Goal: Task Accomplishment & Management: Complete application form

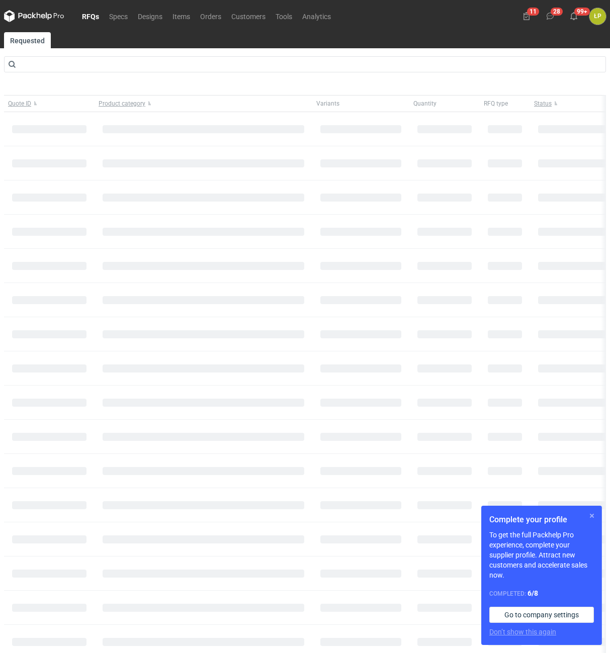
click at [592, 516] on button "button" at bounding box center [592, 516] width 12 height 12
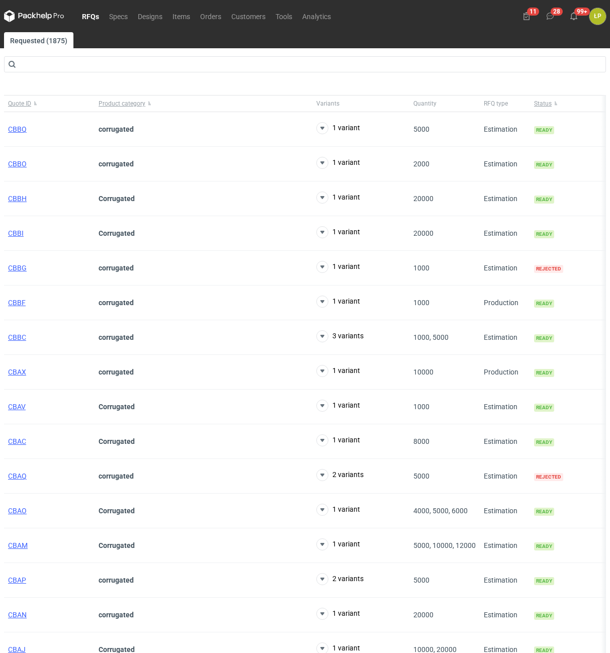
click at [211, 23] on nav "RFQs Specs Designs Items Orders Customers Tools Analytics" at bounding box center [170, 16] width 332 height 32
click at [211, 19] on link "Orders" at bounding box center [210, 16] width 31 height 12
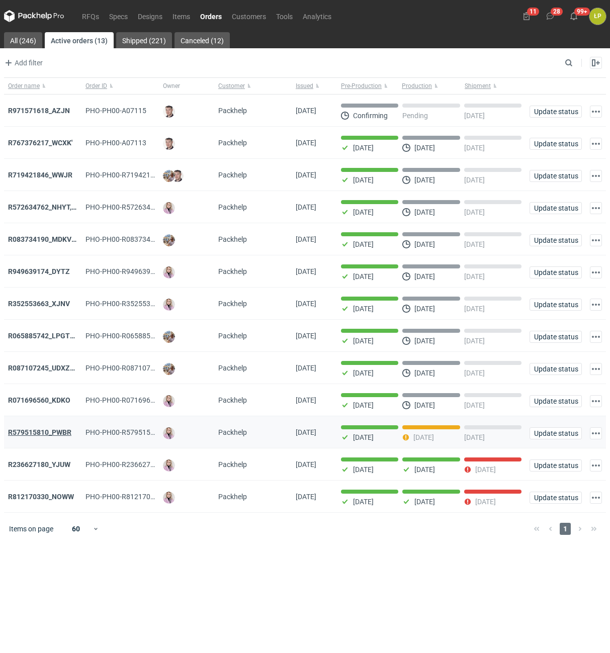
click at [56, 437] on strong "R579515810_PWBR" at bounding box center [39, 433] width 63 height 8
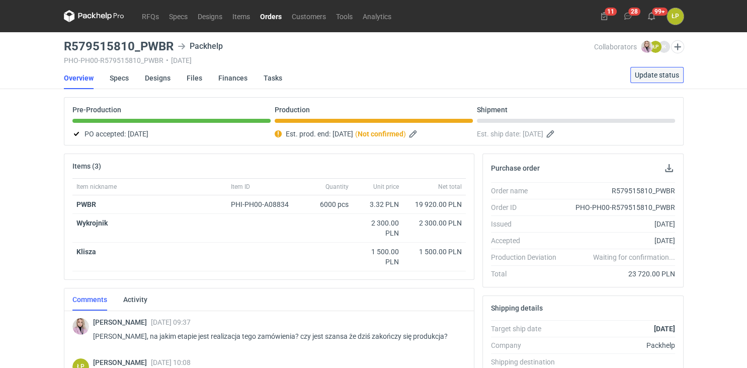
click at [610, 75] on span "Update status" at bounding box center [657, 74] width 44 height 7
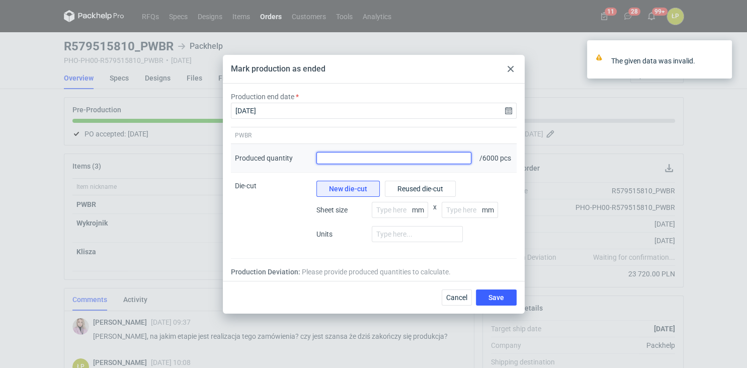
click at [335, 160] on input "Produced quantity" at bounding box center [393, 158] width 155 height 12
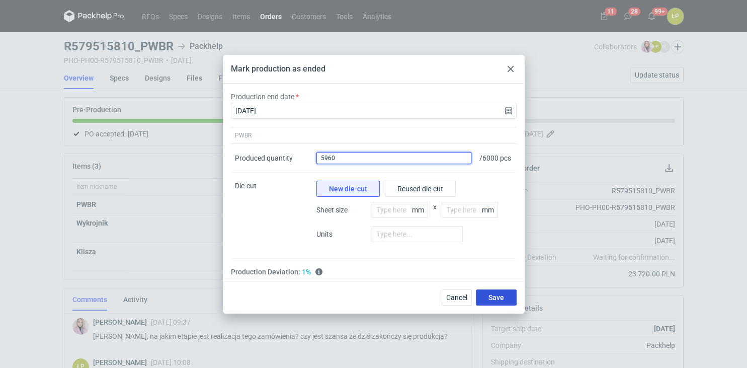
type input "5960"
click at [489, 298] on span "Save" at bounding box center [496, 297] width 16 height 7
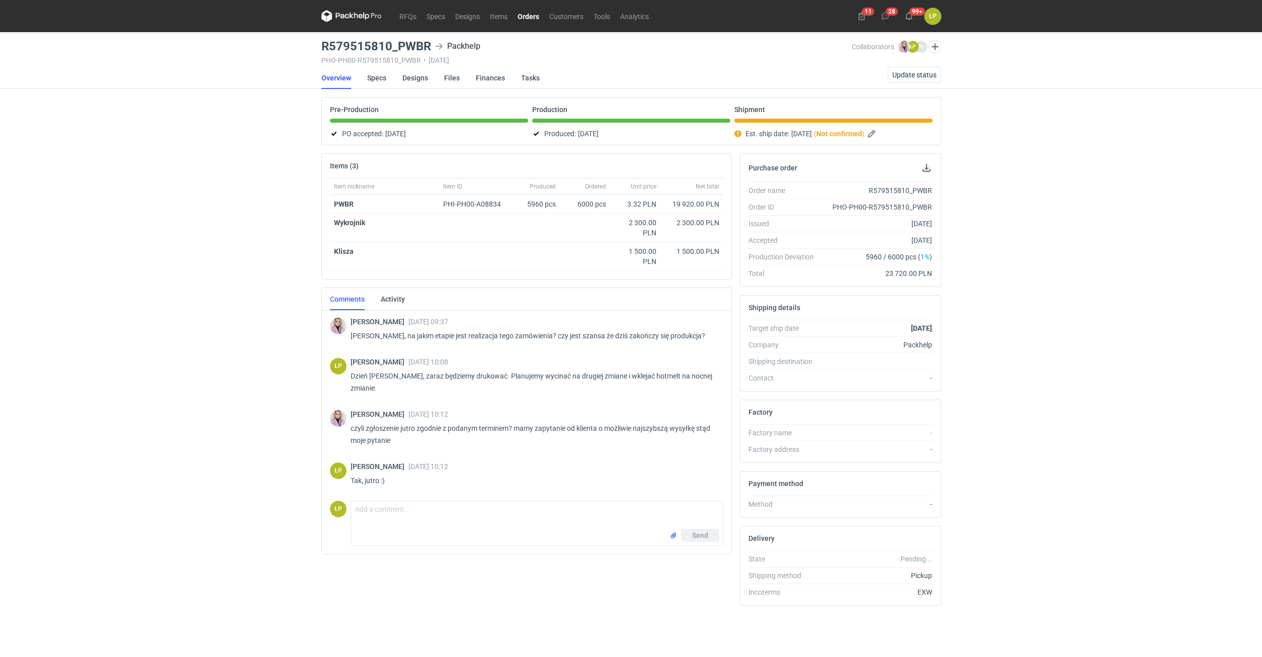
click at [525, 22] on link "Orders" at bounding box center [529, 16] width 32 height 12
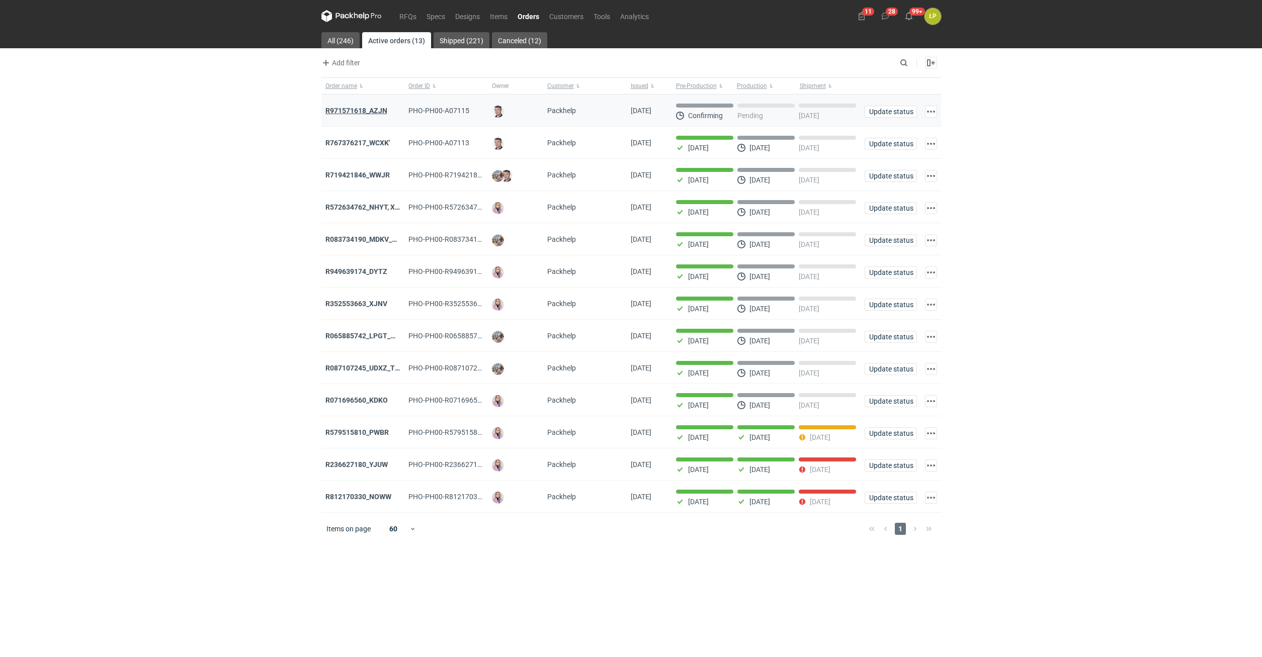
click at [380, 111] on strong "R971571618_AZJN" at bounding box center [356, 111] width 62 height 8
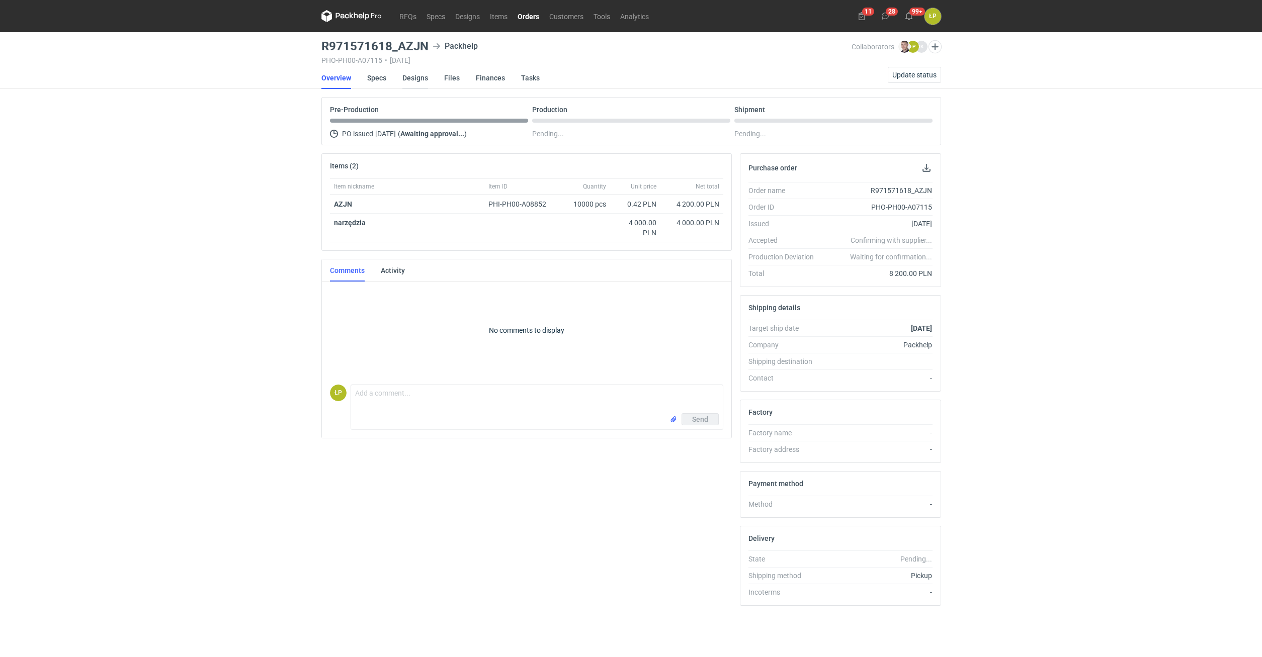
click at [408, 77] on link "Designs" at bounding box center [415, 78] width 26 height 22
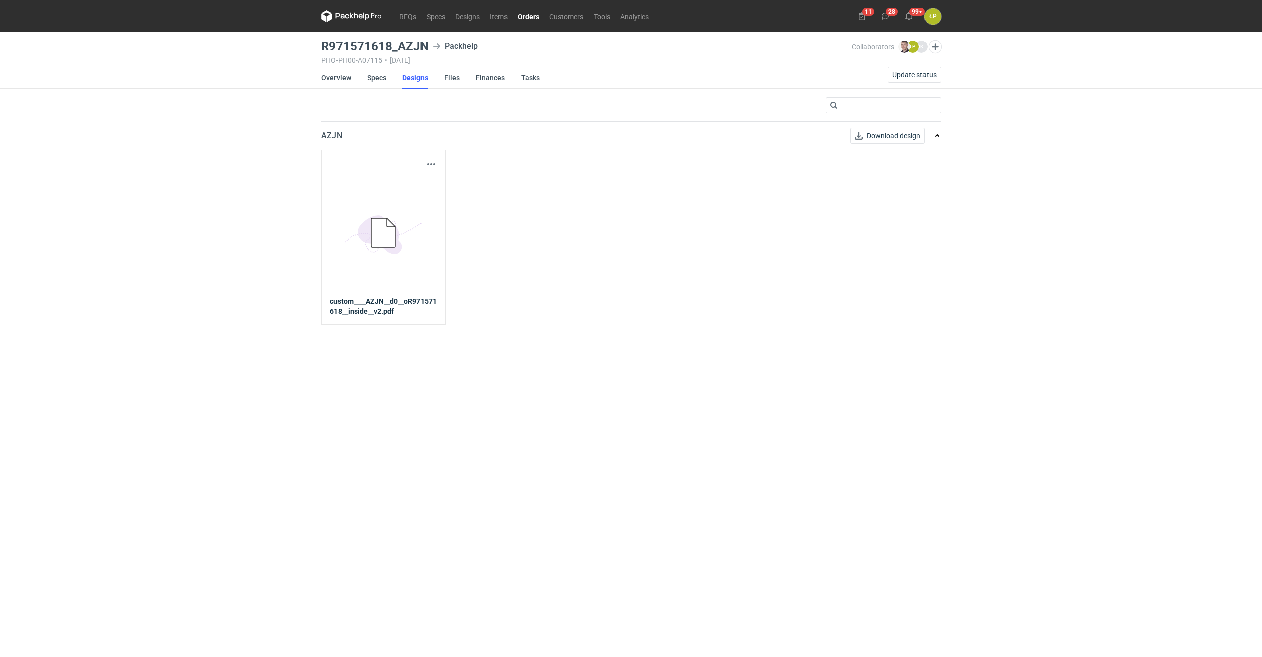
click at [428, 156] on div "Download design part 5BD5AC33-3523-40E7-9262-1BFF0AD53D48@1x custom____AZJN__d0…" at bounding box center [383, 237] width 124 height 175
click at [428, 161] on button "button" at bounding box center [431, 164] width 12 height 12
click at [422, 185] on link "Download design part" at bounding box center [387, 187] width 93 height 16
click at [333, 78] on link "Overview" at bounding box center [336, 78] width 30 height 22
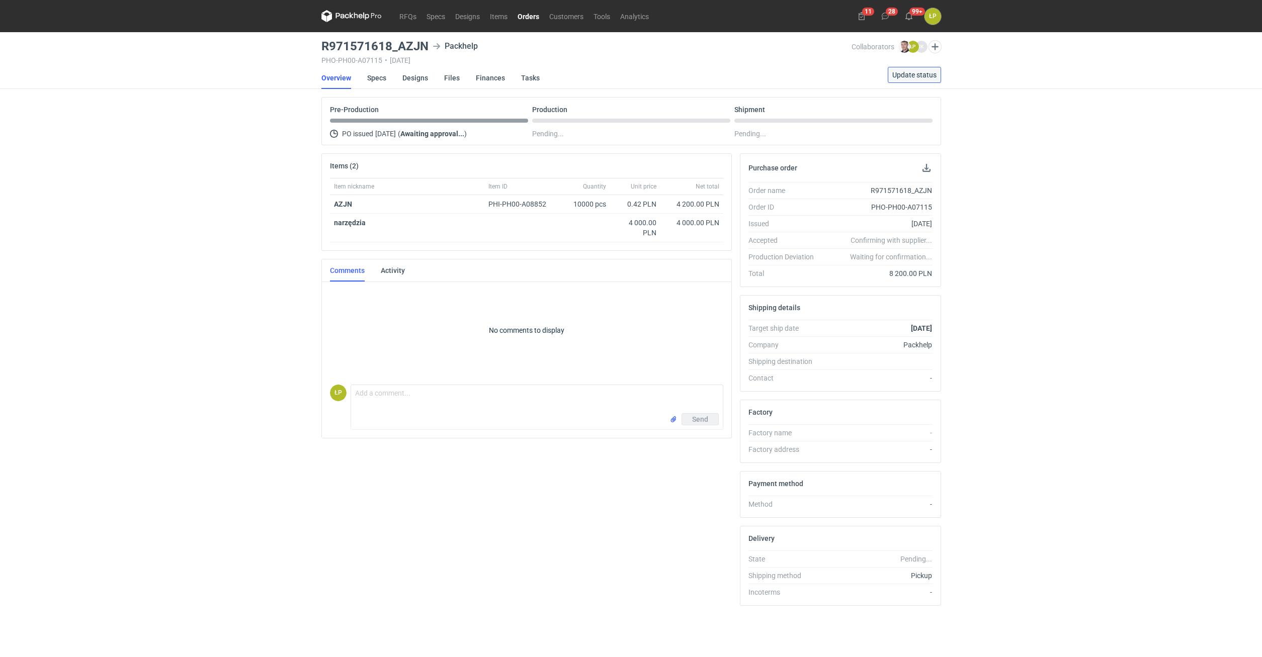
click at [610, 78] on span "Update status" at bounding box center [914, 74] width 44 height 7
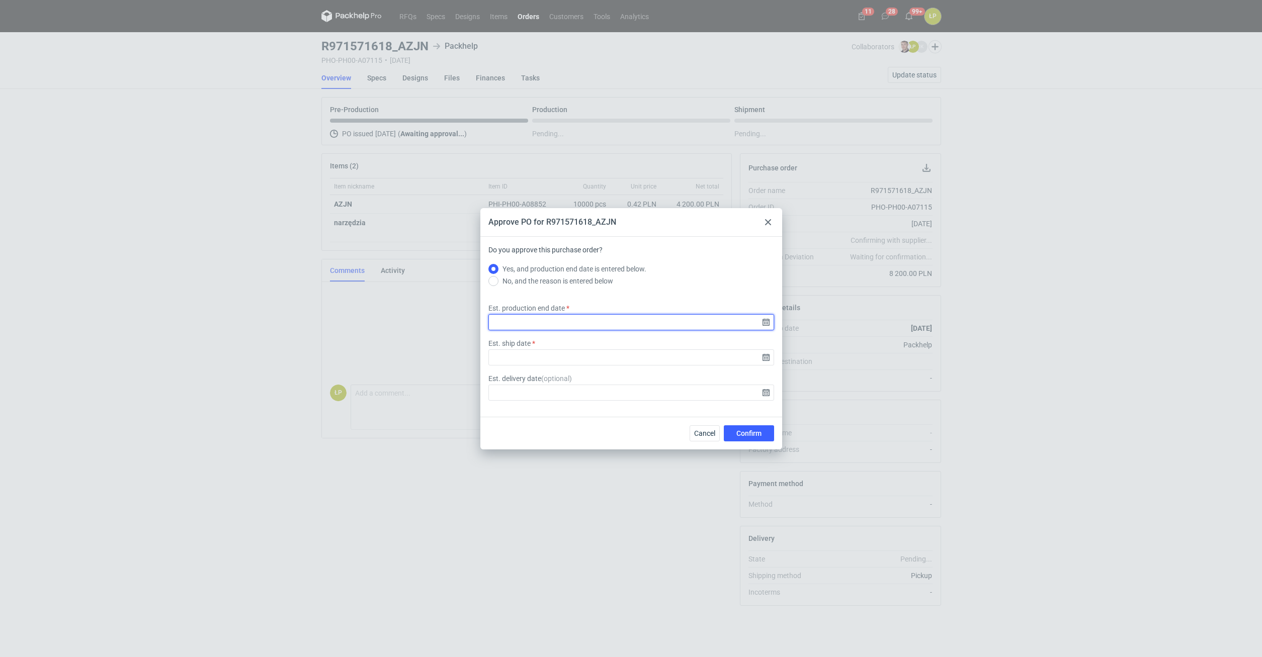
click at [610, 321] on input "Est. production end date" at bounding box center [631, 322] width 286 height 16
click at [610, 258] on use "Go forward 1 month" at bounding box center [683, 258] width 7 height 6
click at [602, 305] on button "8" at bounding box center [599, 308] width 16 height 16
type input "2025-09-08"
click at [610, 360] on input "Est. ship date" at bounding box center [631, 358] width 286 height 16
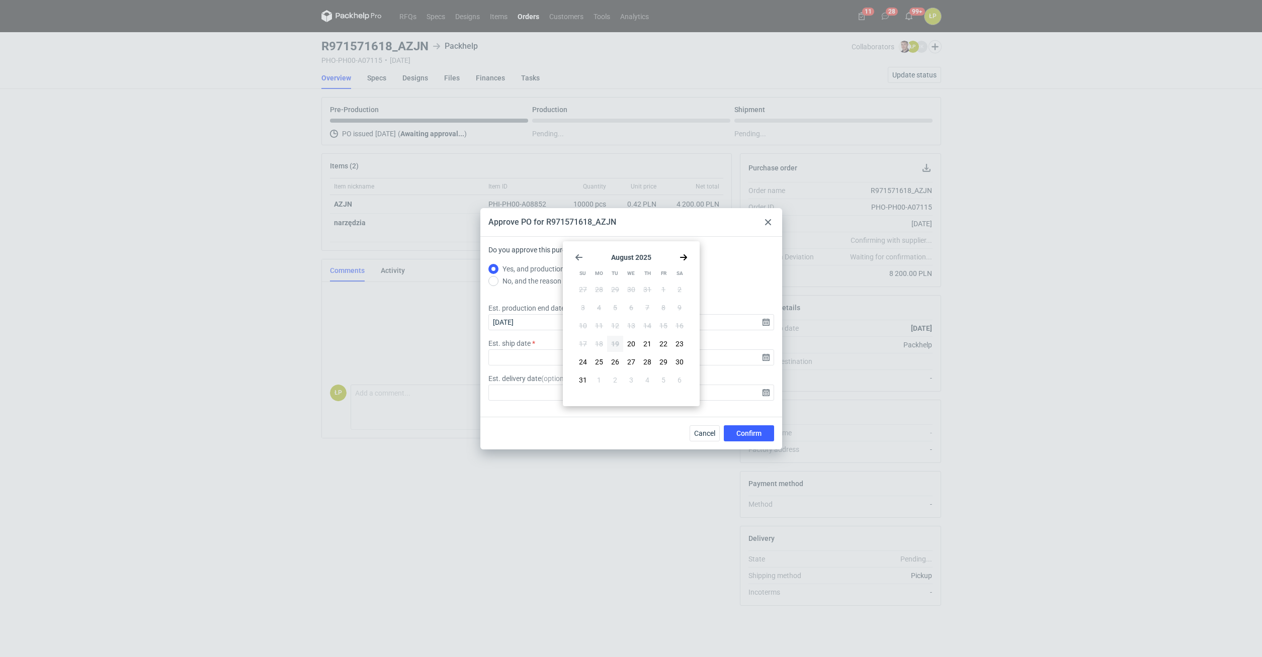
click at [578, 258] on use "Go back 1 month" at bounding box center [578, 258] width 7 height 6
click at [610, 259] on icon "Go forward 1 month" at bounding box center [684, 258] width 8 height 8
click at [610, 265] on div "August 2025 Su Mo Tu We Th Fr Sa 27 28 29 30 31 1 2 3 4 5 6 7 8 9 10 11 12 13 1…" at bounding box center [631, 323] width 129 height 157
click at [610, 268] on input "Yes, and production end date is entered below." at bounding box center [631, 270] width 286 height 12
checkbox input "true"
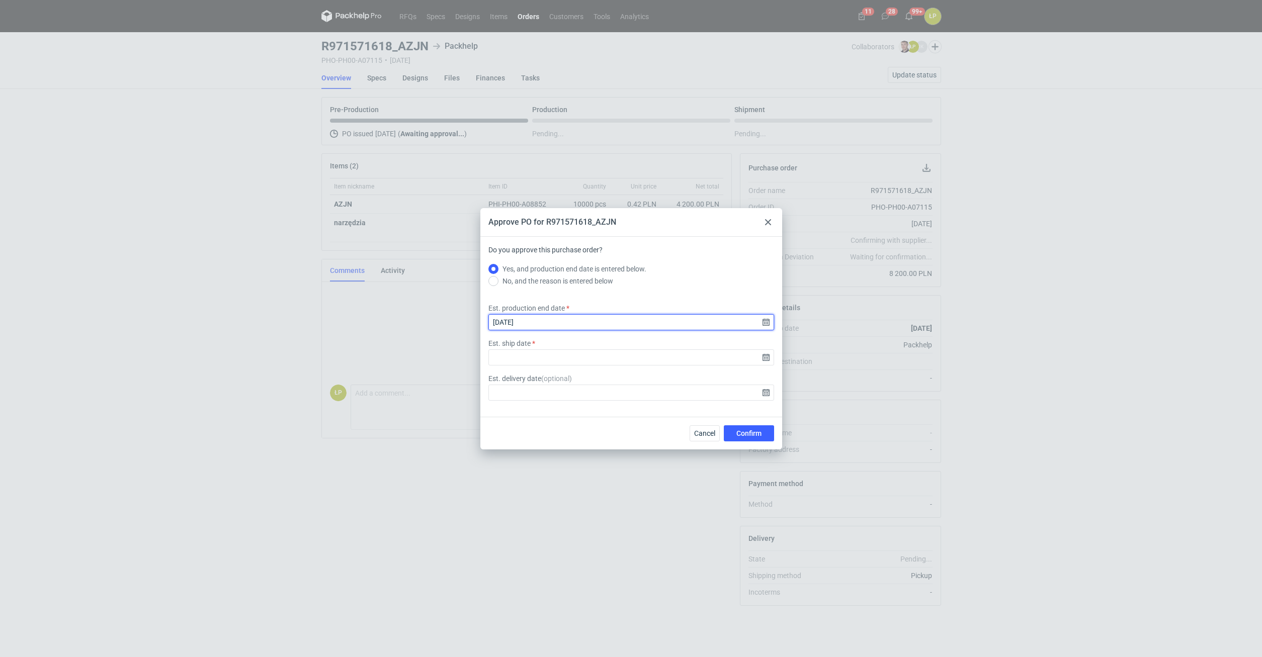
click at [610, 322] on input "2025-09-08" at bounding box center [631, 322] width 286 height 16
click at [610, 379] on button "3" at bounding box center [631, 380] width 16 height 16
type input "2025-09-03"
click at [610, 358] on input "Est. ship date" at bounding box center [631, 358] width 286 height 16
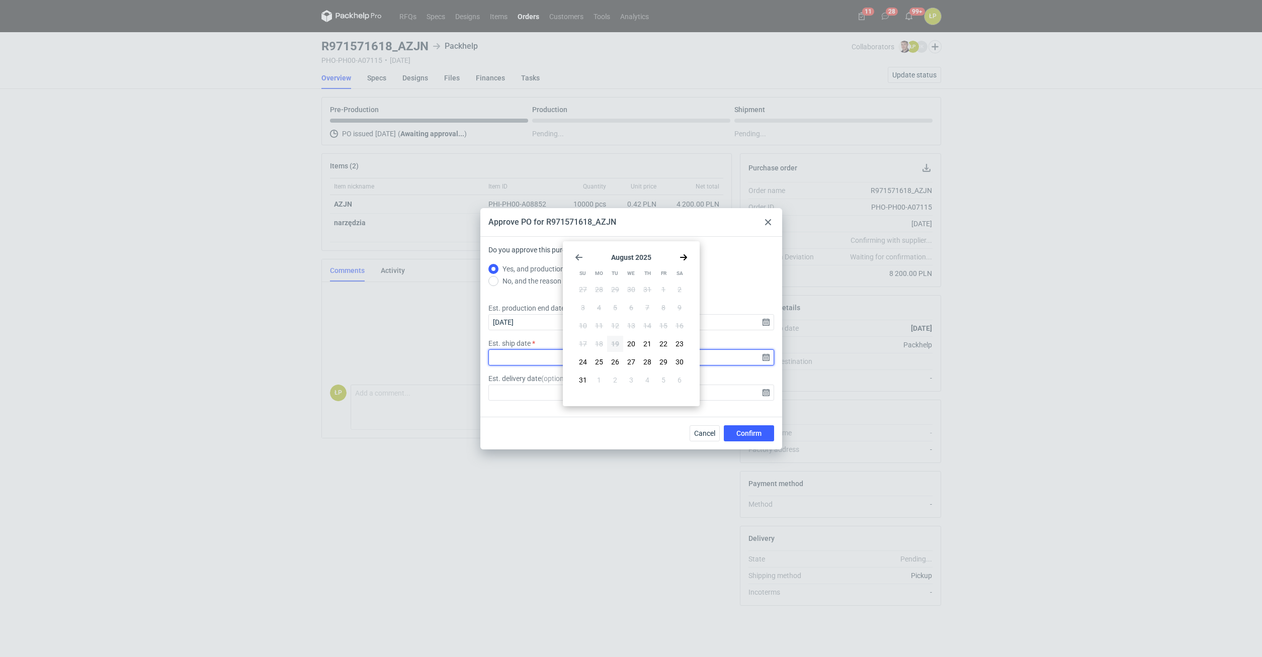
click at [610, 358] on input "Est. ship date" at bounding box center [631, 358] width 286 height 16
click at [610, 376] on span "4" at bounding box center [647, 380] width 4 height 10
type input "2025-09-04"
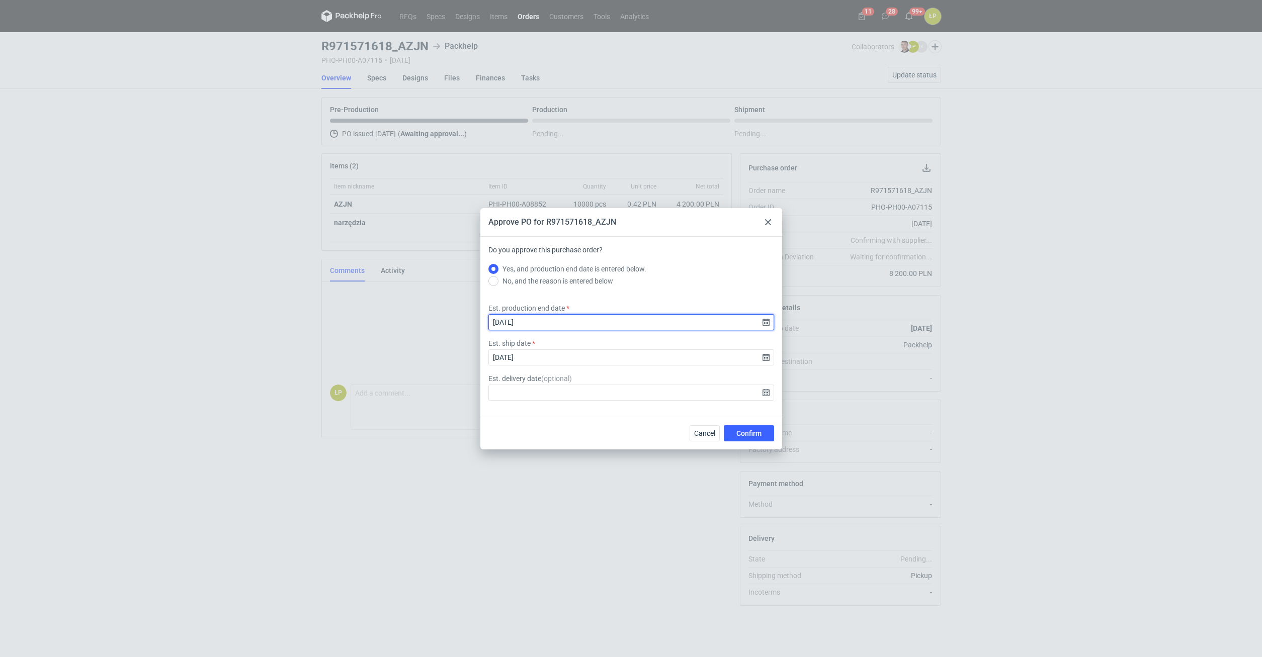
click at [610, 322] on input "2025-09-03" at bounding box center [631, 322] width 286 height 16
click at [610, 378] on button "4" at bounding box center [647, 380] width 16 height 16
type input "2025-09-04"
click at [610, 429] on button "Confirm" at bounding box center [749, 434] width 50 height 16
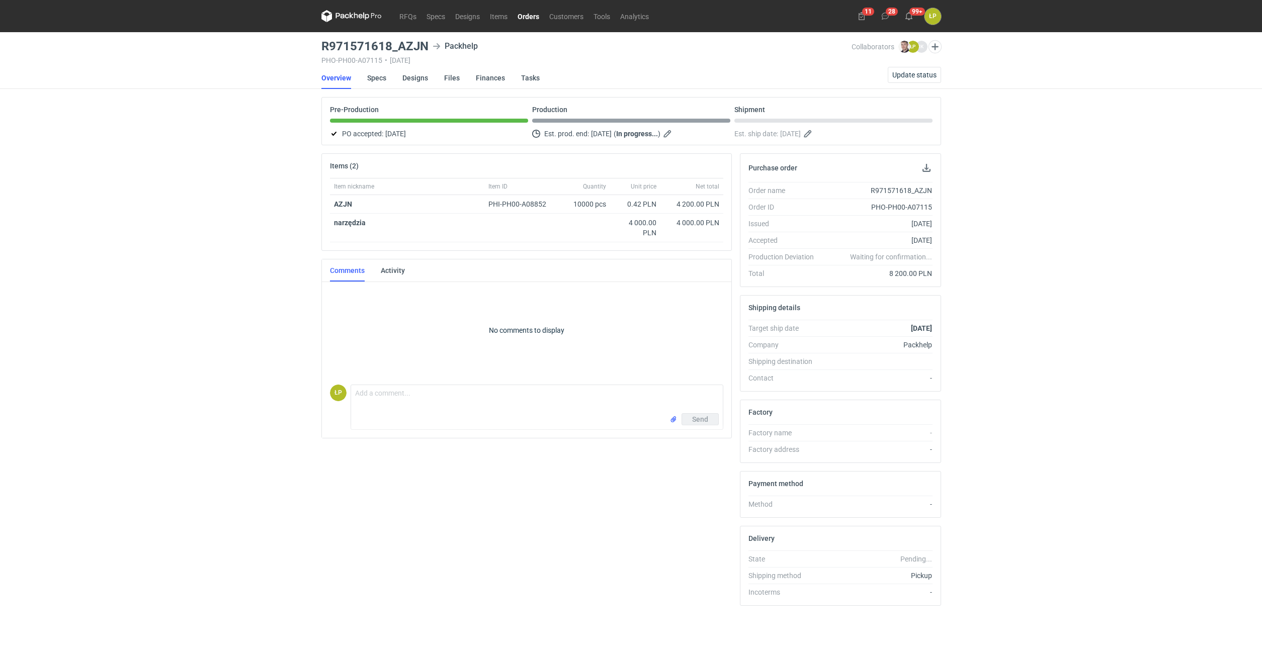
click at [534, 18] on link "Orders" at bounding box center [529, 16] width 32 height 12
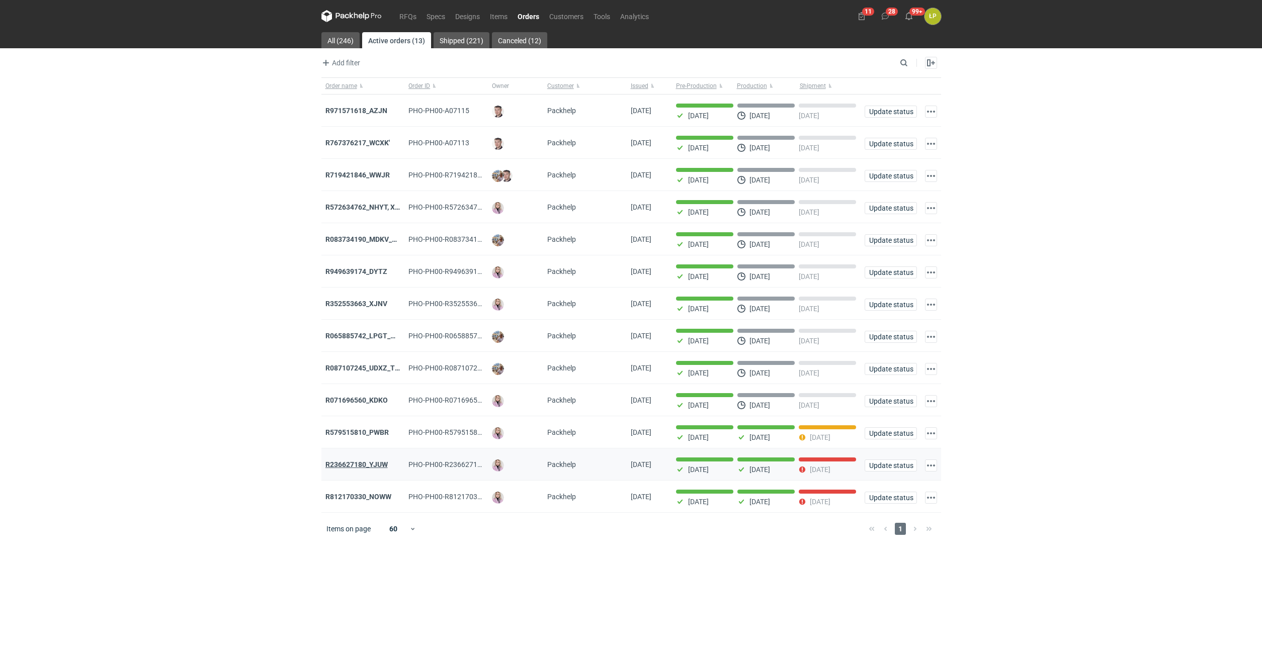
click at [357, 467] on strong "R236627180_YJUW" at bounding box center [356, 465] width 62 height 8
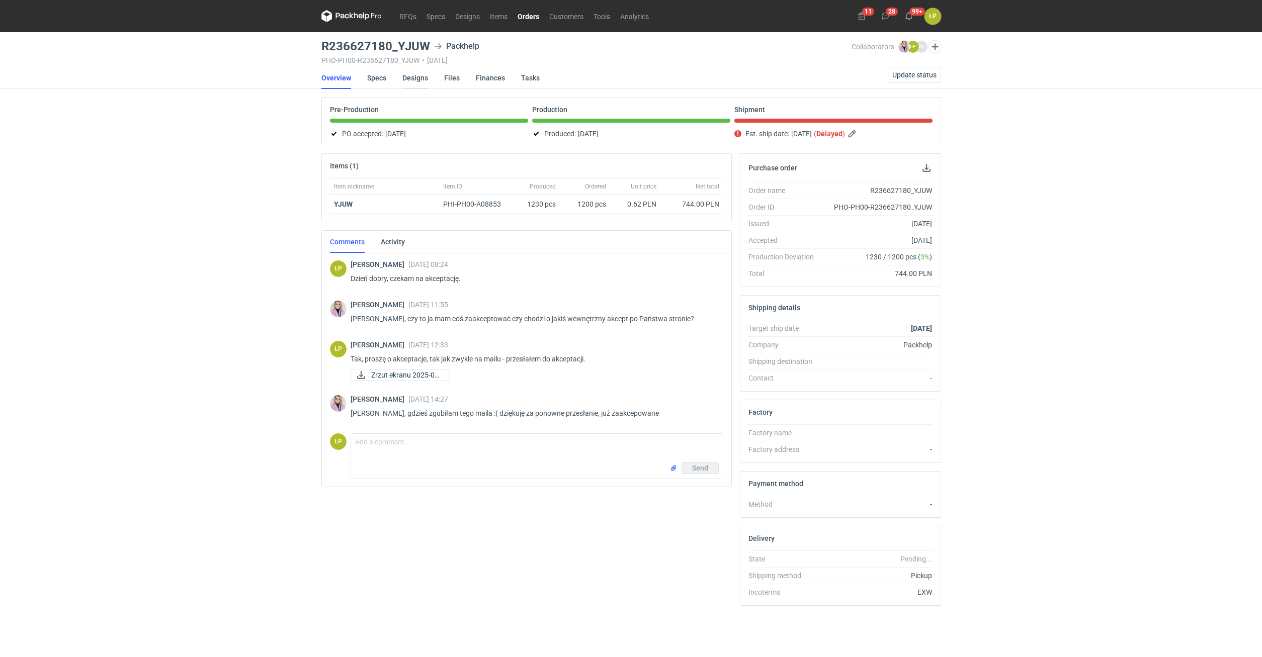
click at [410, 85] on link "Designs" at bounding box center [415, 78] width 26 height 22
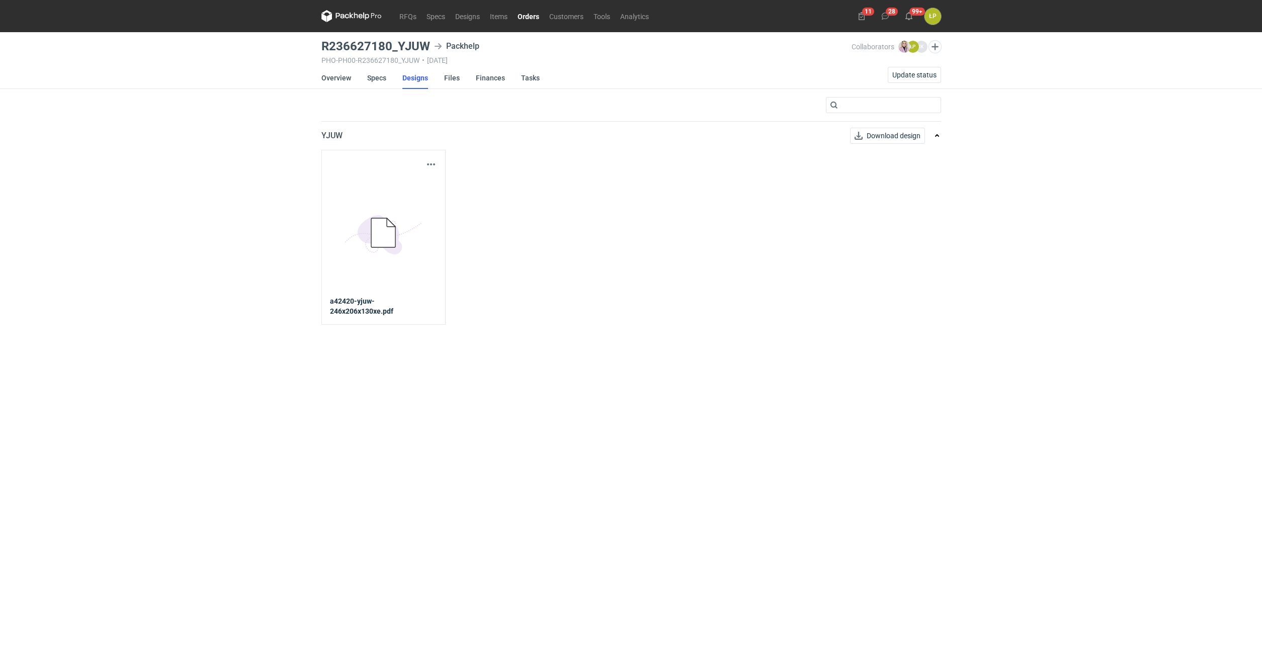
click at [364, 20] on icon at bounding box center [351, 16] width 60 height 12
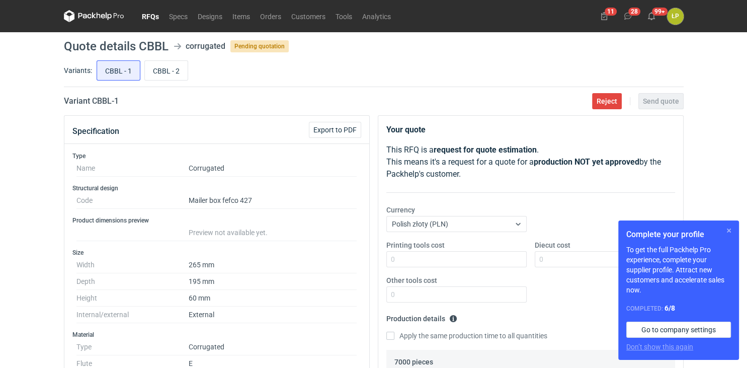
click at [730, 229] on button "button" at bounding box center [729, 230] width 12 height 12
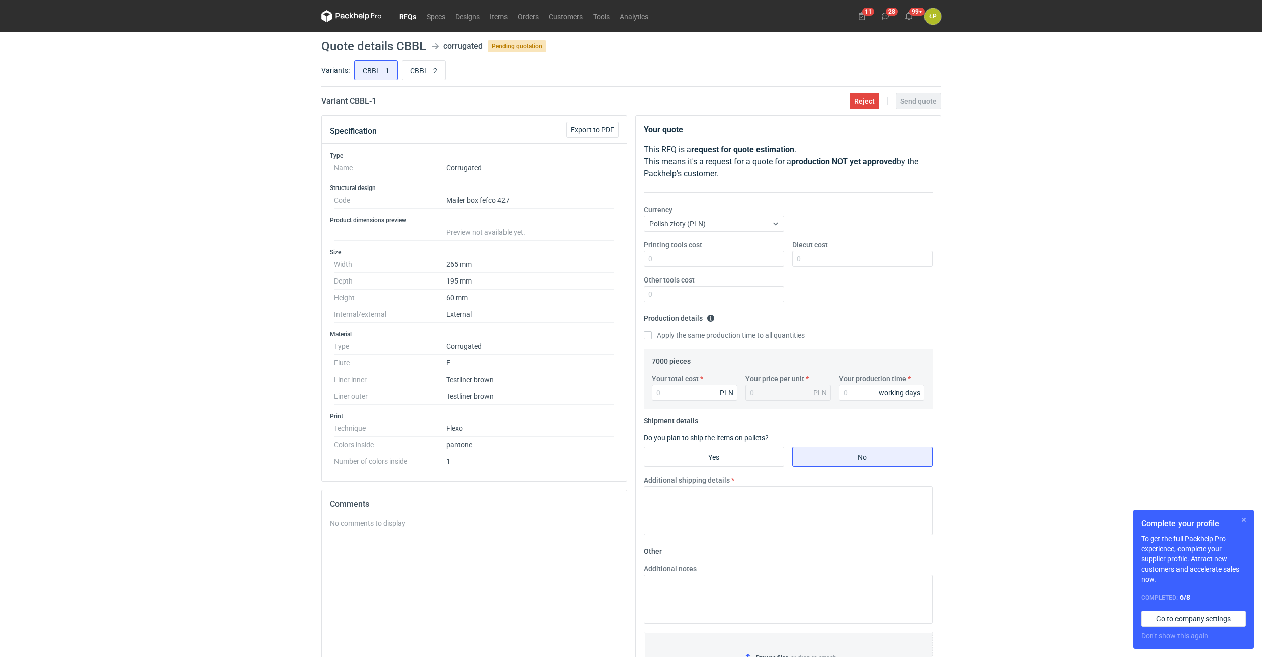
click at [1244, 521] on button "button" at bounding box center [1244, 520] width 12 height 12
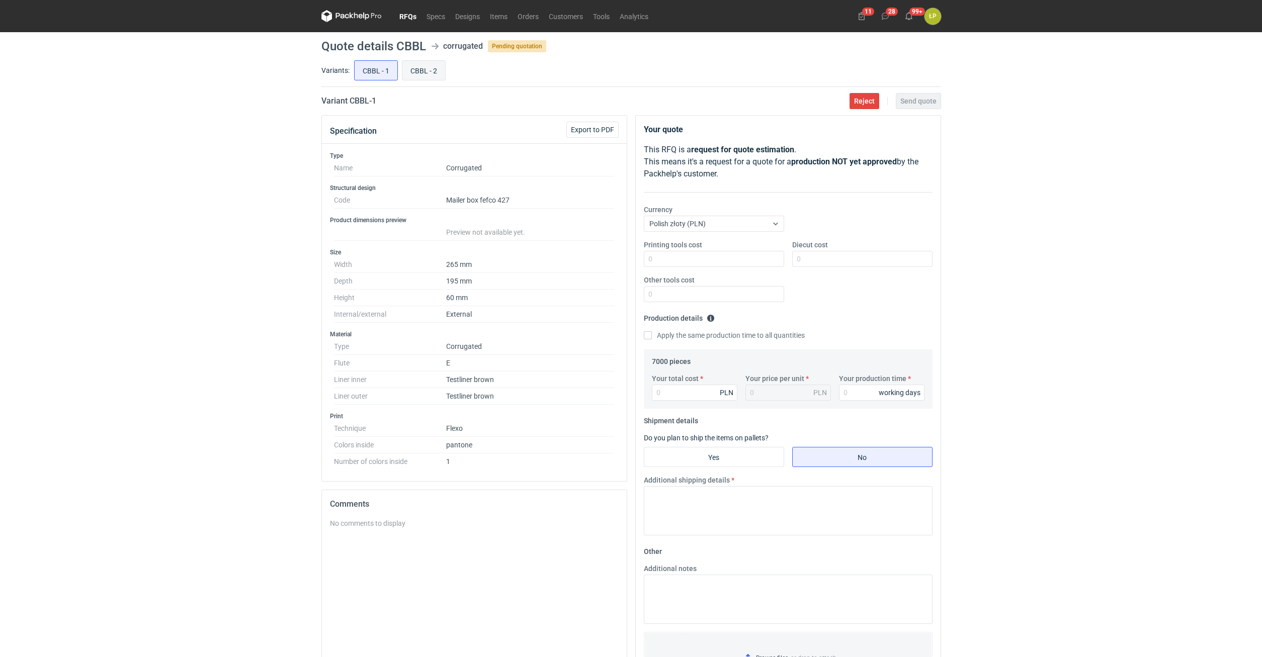
click at [427, 76] on input "CBBL - 2" at bounding box center [423, 70] width 43 height 19
radio input "true"
click at [379, 75] on input "CBBL - 1" at bounding box center [376, 70] width 43 height 19
radio input "true"
click at [1093, 308] on div "RFQs Specs Designs Items Orders Customers Tools Analytics 11 28 99+ ŁP [PERSON_…" at bounding box center [631, 328] width 1262 height 657
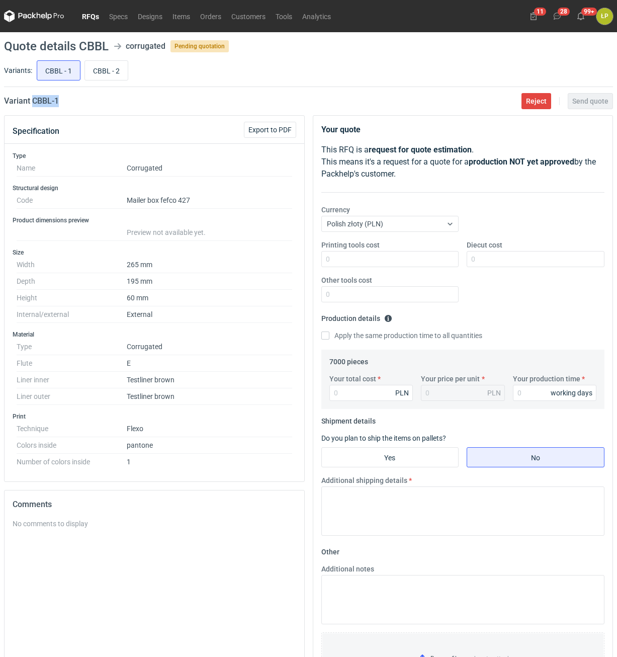
drag, startPoint x: 76, startPoint y: 102, endPoint x: 34, endPoint y: 102, distance: 42.3
click at [34, 102] on div "Variant CBBL - 1 Reject Send quote" at bounding box center [308, 101] width 609 height 12
copy h2 "CBBL - 1"
click at [407, 262] on input "Printing tools cost" at bounding box center [390, 259] width 138 height 16
click at [417, 265] on input "Printing tools cost" at bounding box center [390, 259] width 138 height 16
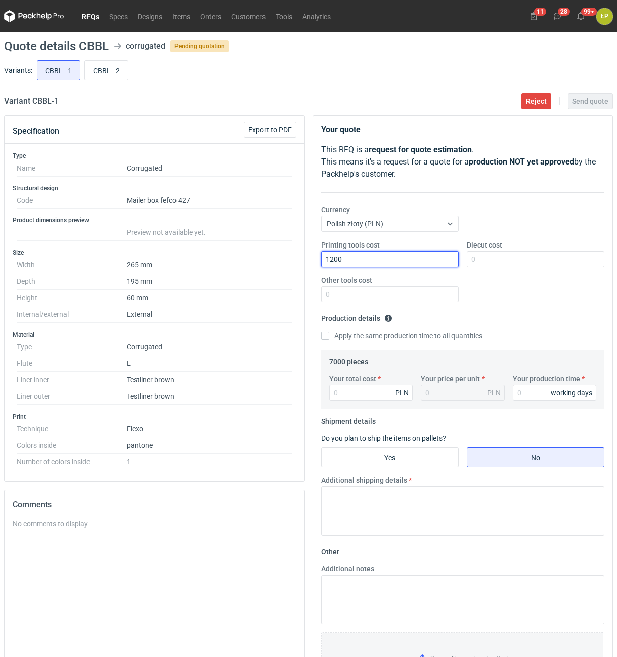
type input "1200"
type input "3100"
type input "0"
type input "3222"
type input "0.46"
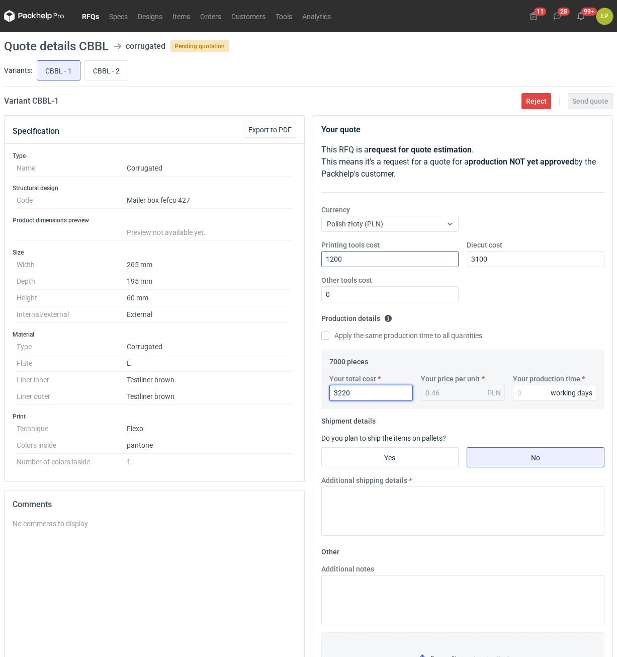
type input "3220"
type input "12"
click at [383, 462] on input "Yes" at bounding box center [390, 457] width 137 height 19
radio input "true"
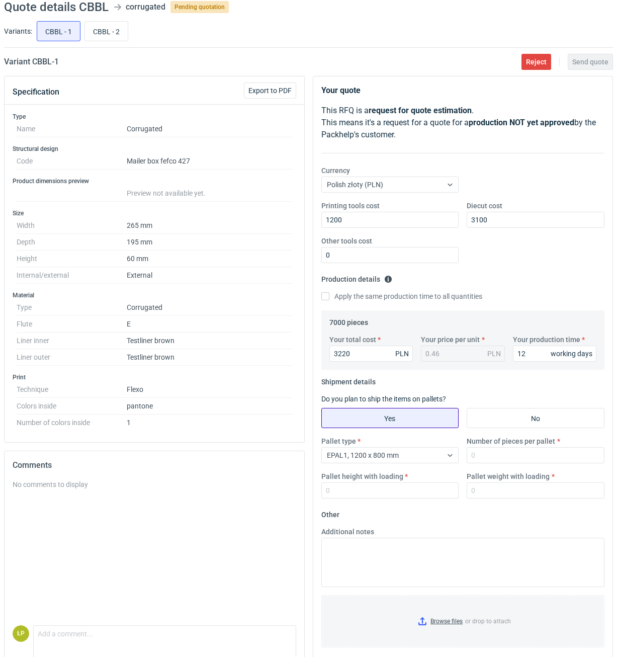
scroll to position [74, 0]
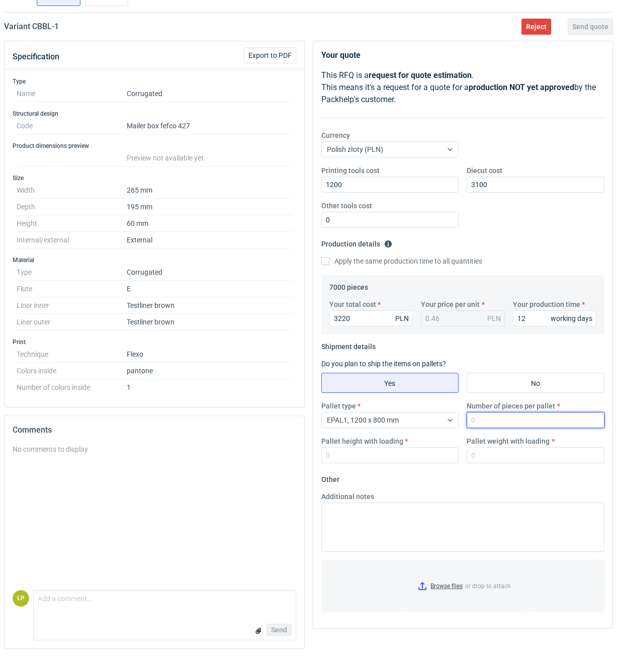
click at [483, 421] on input "Number of pieces per pallet" at bounding box center [536, 420] width 138 height 16
click at [444, 421] on div at bounding box center [450, 420] width 16 height 8
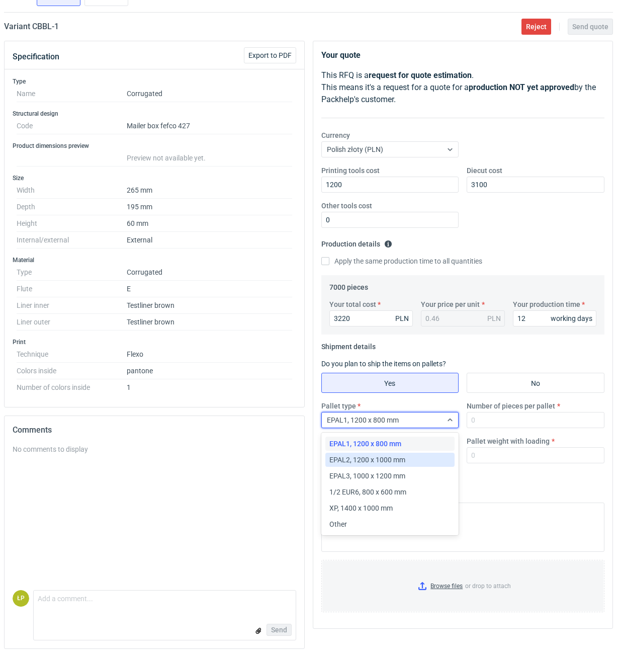
click at [428, 457] on div "EPAL2, 1200 x 1000 mm" at bounding box center [390, 460] width 122 height 10
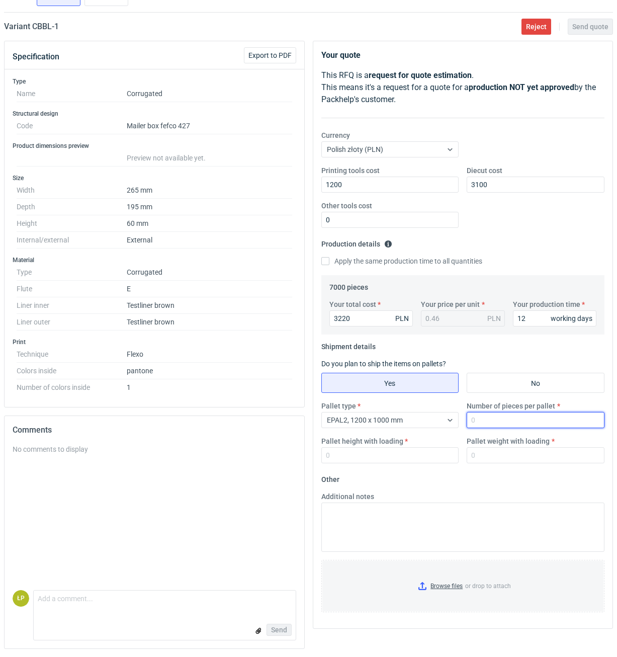
click at [486, 424] on input "Number of pieces per pallet" at bounding box center [536, 420] width 138 height 16
click at [486, 423] on input "Number of pieces per pallet" at bounding box center [536, 420] width 138 height 16
type input "4000"
type input "1800"
click at [515, 453] on input "Pallet weight with loading" at bounding box center [536, 455] width 138 height 16
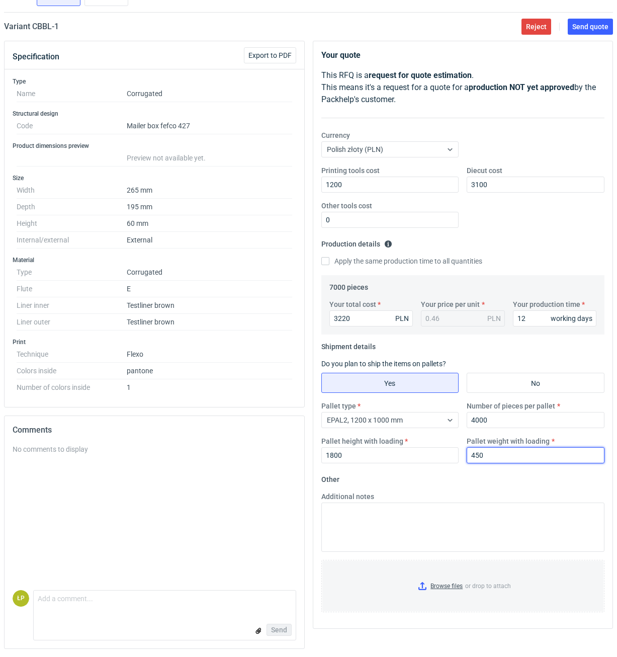
type input "450"
click at [508, 470] on div "Pallet type EPAL2, 1200 x 1000 mm Number of pieces per pallet 4000 Pallet heigh…" at bounding box center [463, 436] width 292 height 70
click at [446, 585] on input "Browse files or drop to attach" at bounding box center [463, 586] width 282 height 50
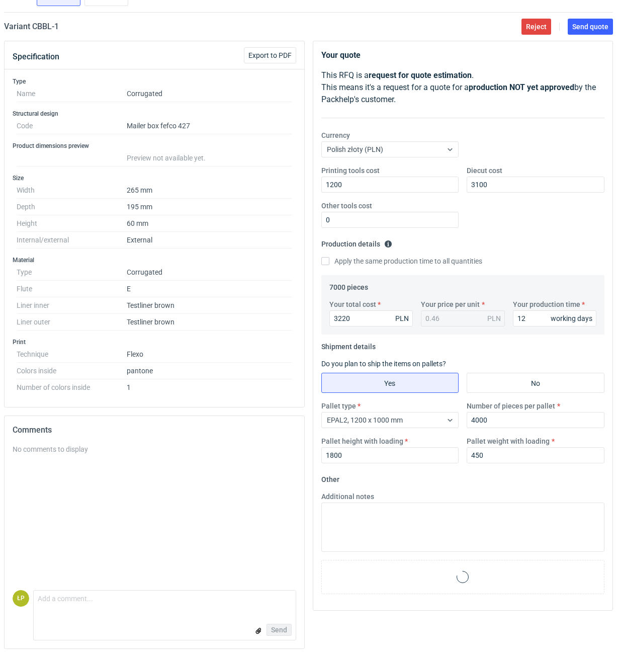
scroll to position [0, 0]
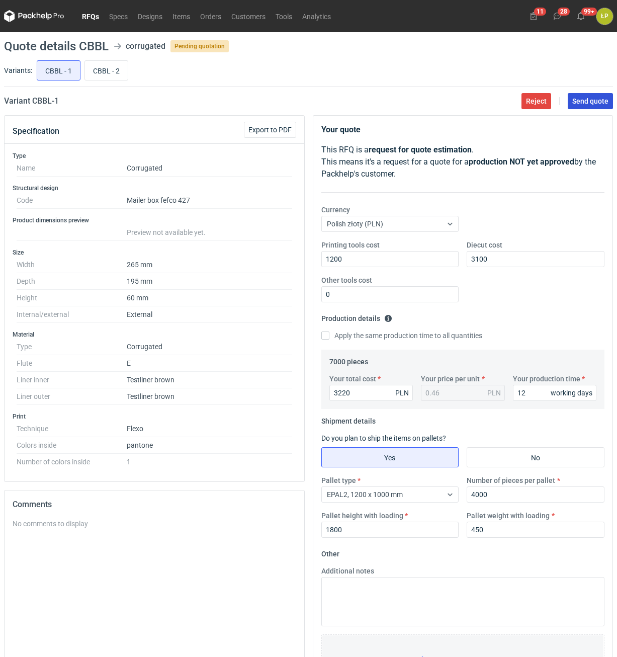
click at [582, 105] on span "Send quote" at bounding box center [590, 101] width 36 height 7
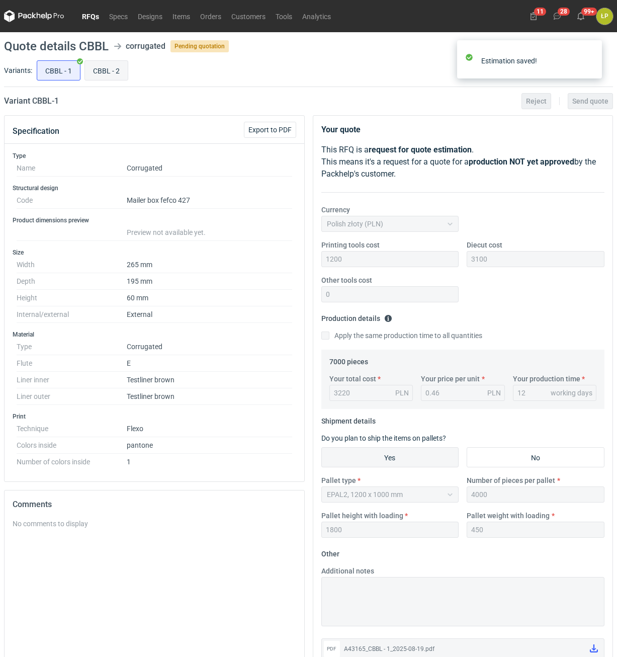
click at [118, 70] on input "CBBL - 2" at bounding box center [106, 70] width 43 height 19
radio input "true"
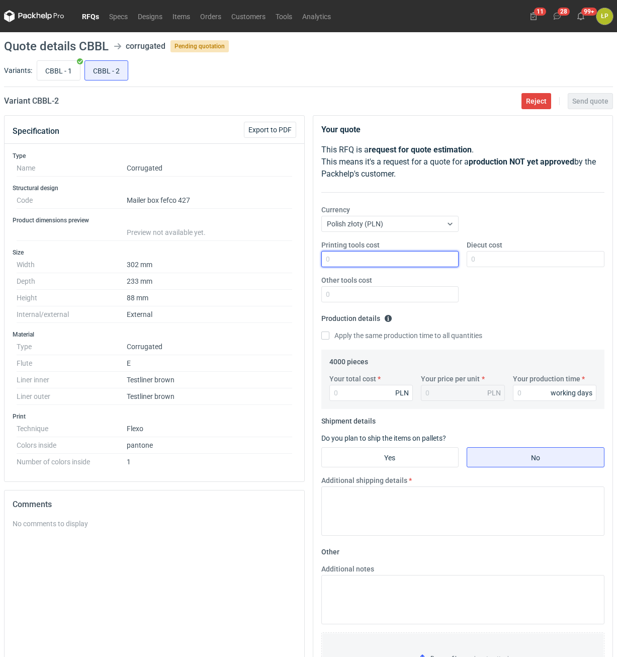
click at [349, 251] on input "Printing tools cost" at bounding box center [390, 259] width 138 height 16
type input "1000"
type input "2300"
type input "0"
type input "3280"
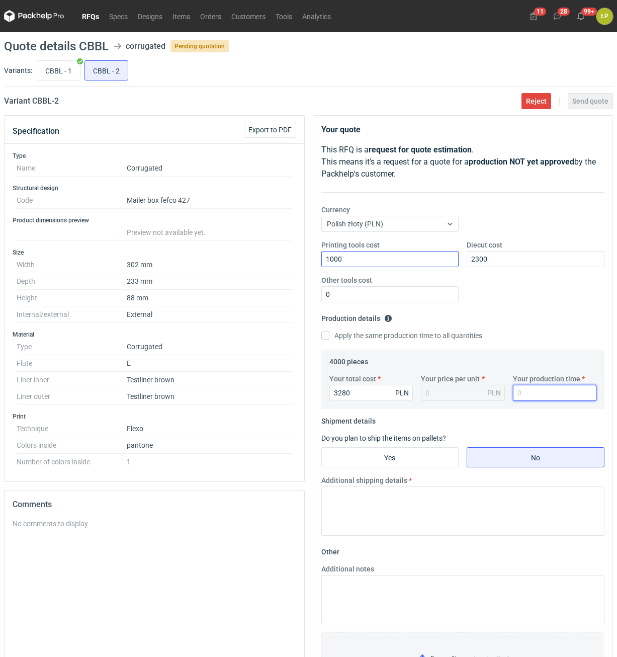
type input "0.82"
type input "12"
click at [437, 455] on input "Yes" at bounding box center [390, 457] width 137 height 19
radio input "true"
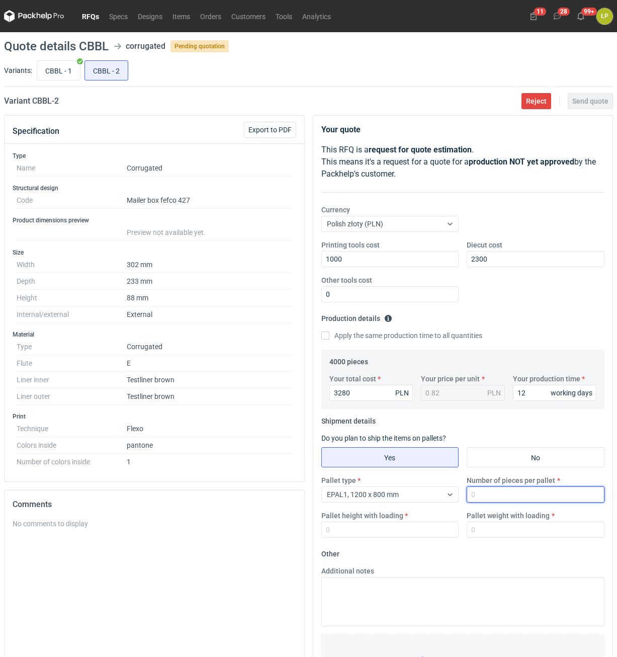
click at [486, 500] on input "Number of pieces per pallet" at bounding box center [536, 494] width 138 height 16
type input "2000"
type input "1800"
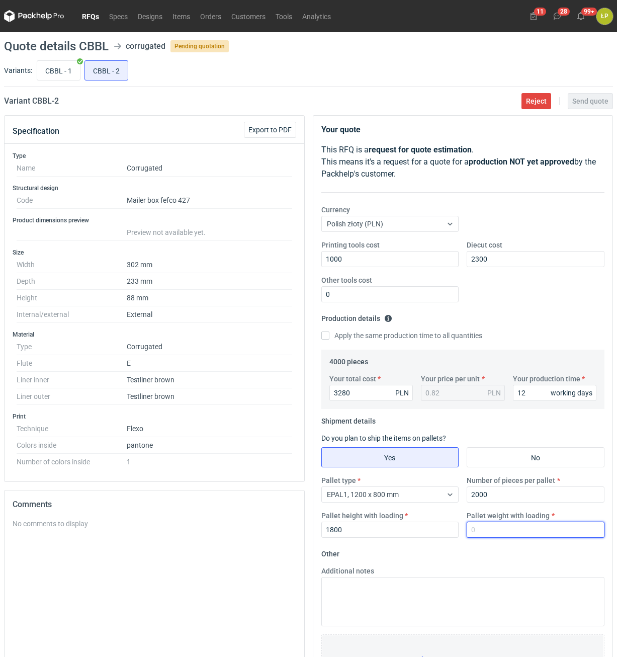
click at [543, 523] on input "Pallet weight with loading" at bounding box center [536, 530] width 138 height 16
type input "395"
click at [533, 553] on fieldset "Other Additional notes Browse files or drop to attach" at bounding box center [463, 620] width 284 height 149
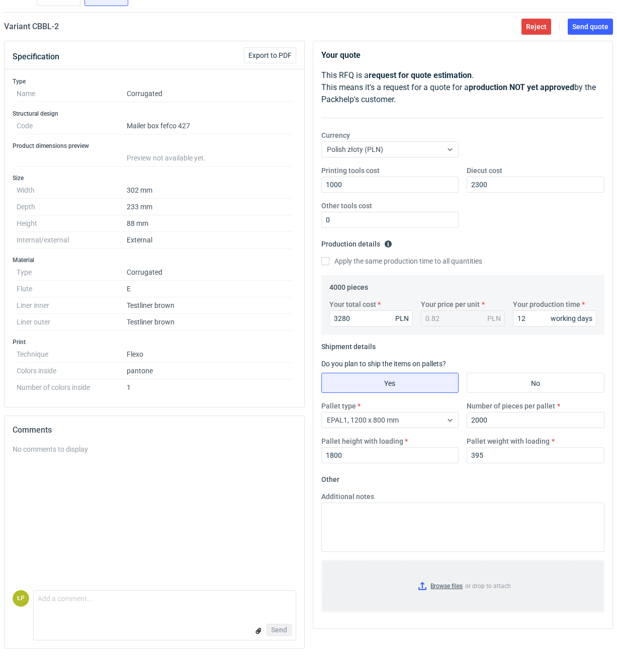
click at [421, 583] on input "Browse files or drop to attach" at bounding box center [463, 586] width 282 height 50
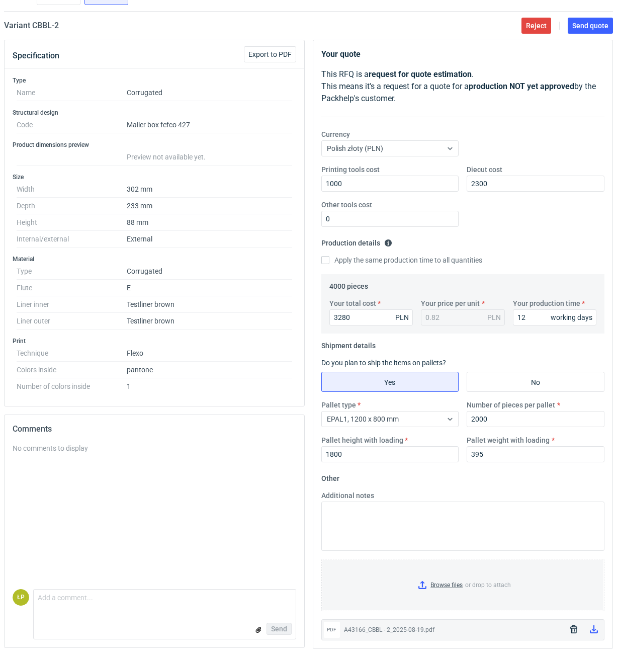
scroll to position [0, 0]
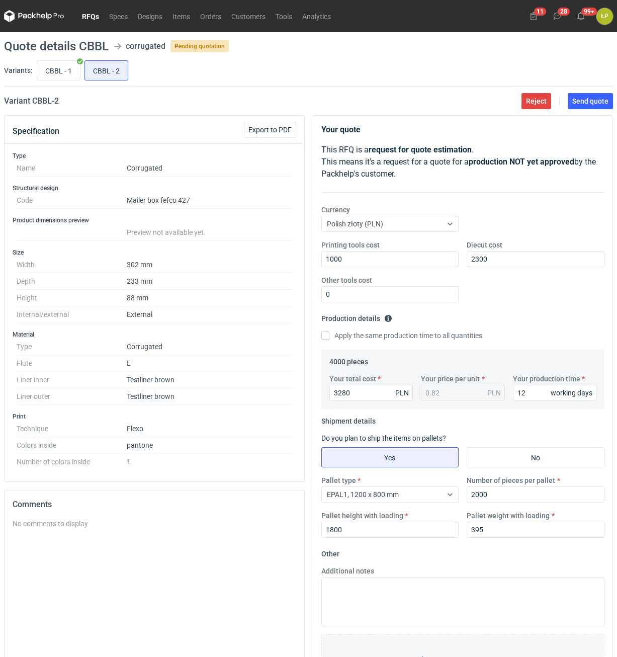
click at [579, 90] on main "Quote details CBBL corrugated Pending quotation Variants: CBBL - 1 CBBL - 2 Var…" at bounding box center [308, 382] width 617 height 700
click at [581, 100] on span "Send quote" at bounding box center [590, 101] width 36 height 7
